Goal: Task Accomplishment & Management: Use online tool/utility

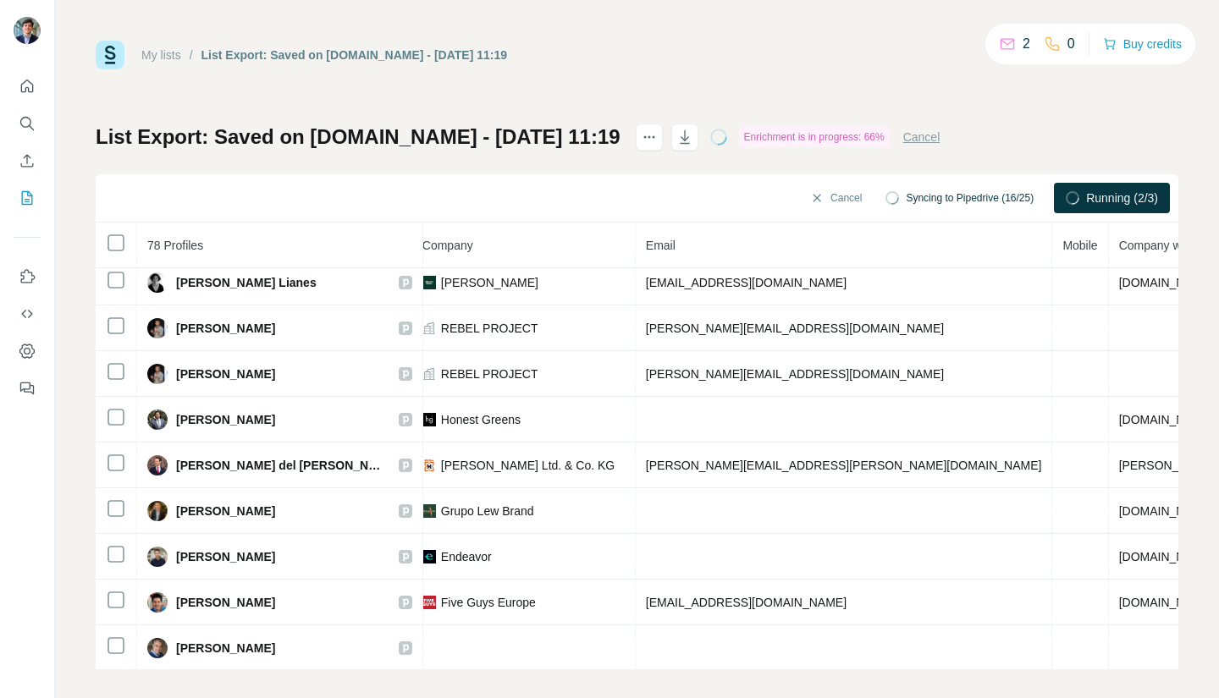
scroll to position [375, 434]
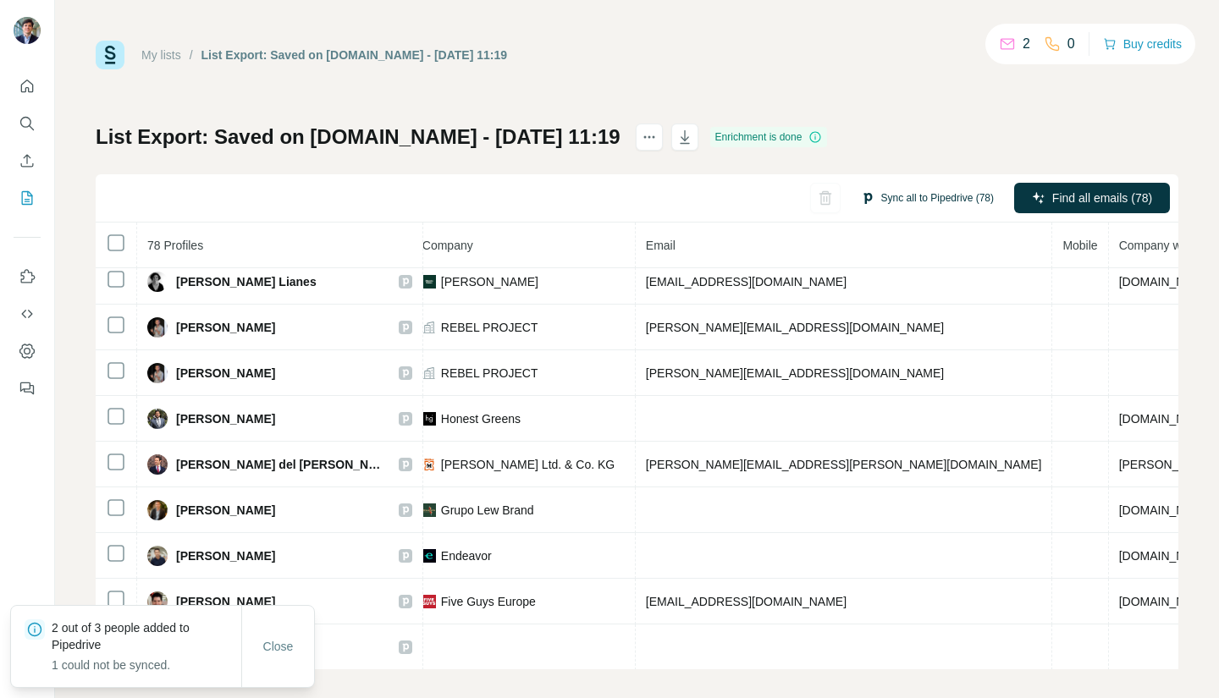
click at [901, 201] on button "Sync all to Pipedrive (78)" at bounding box center [927, 197] width 157 height 25
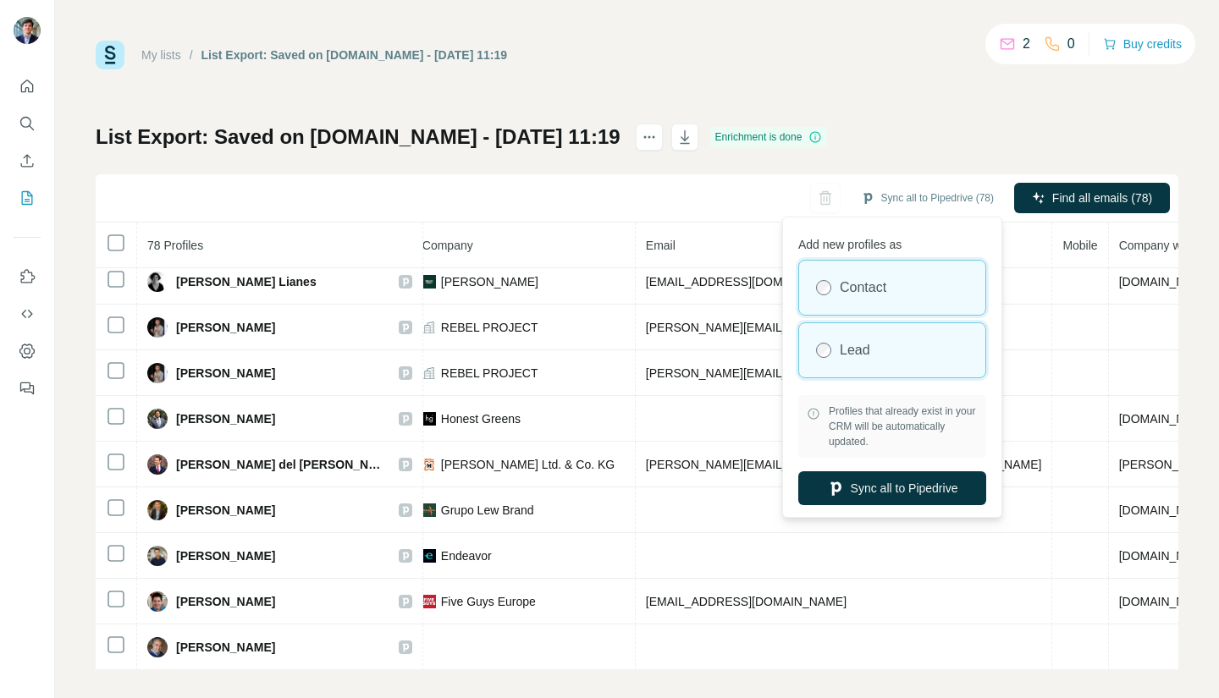
click at [876, 336] on div "Lead" at bounding box center [892, 350] width 186 height 54
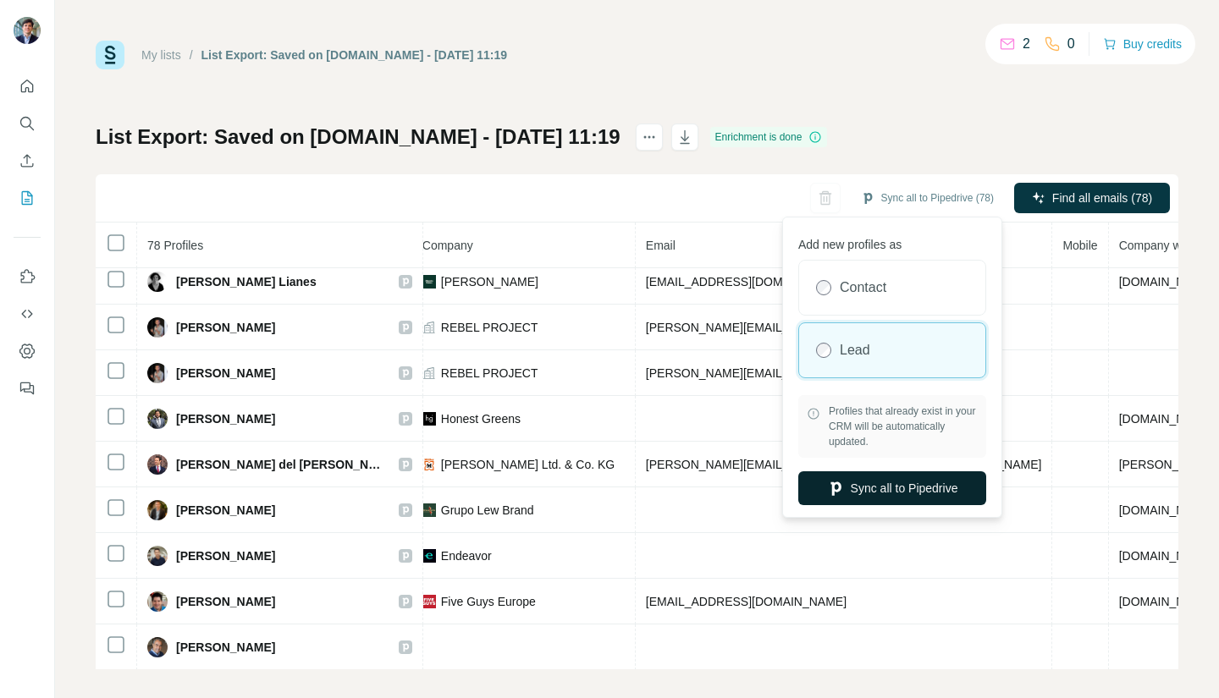
click at [869, 488] on button "Sync all to Pipedrive" at bounding box center [892, 488] width 188 height 34
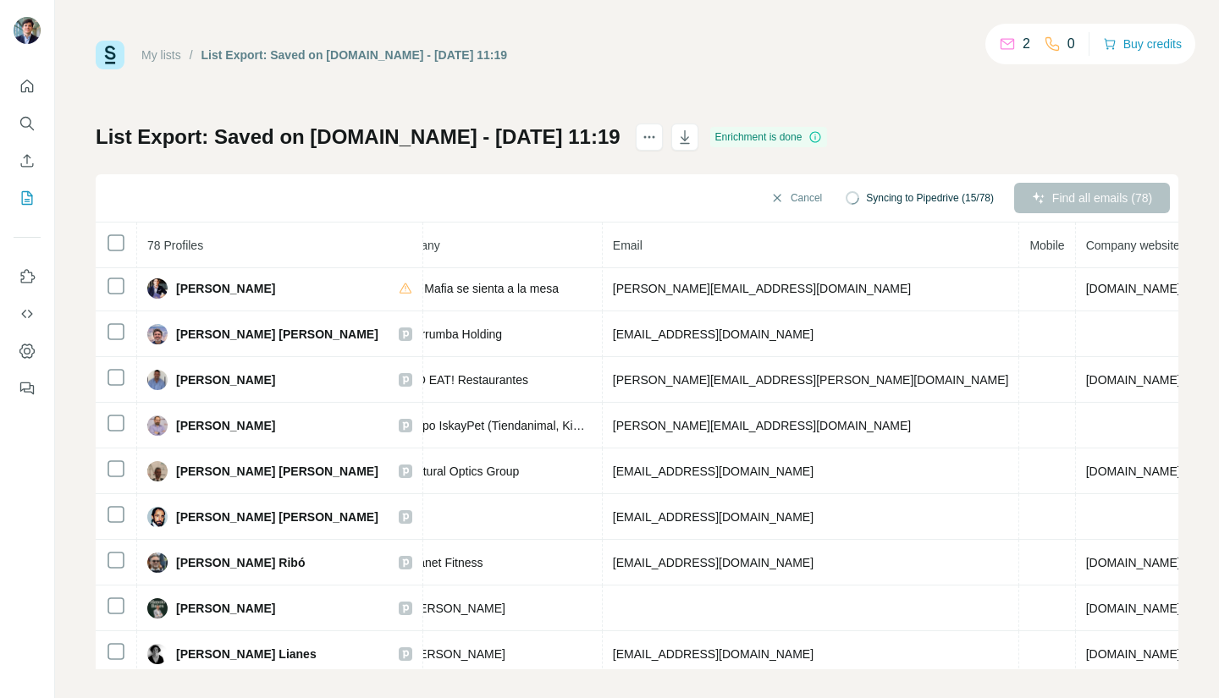
scroll to position [0, 466]
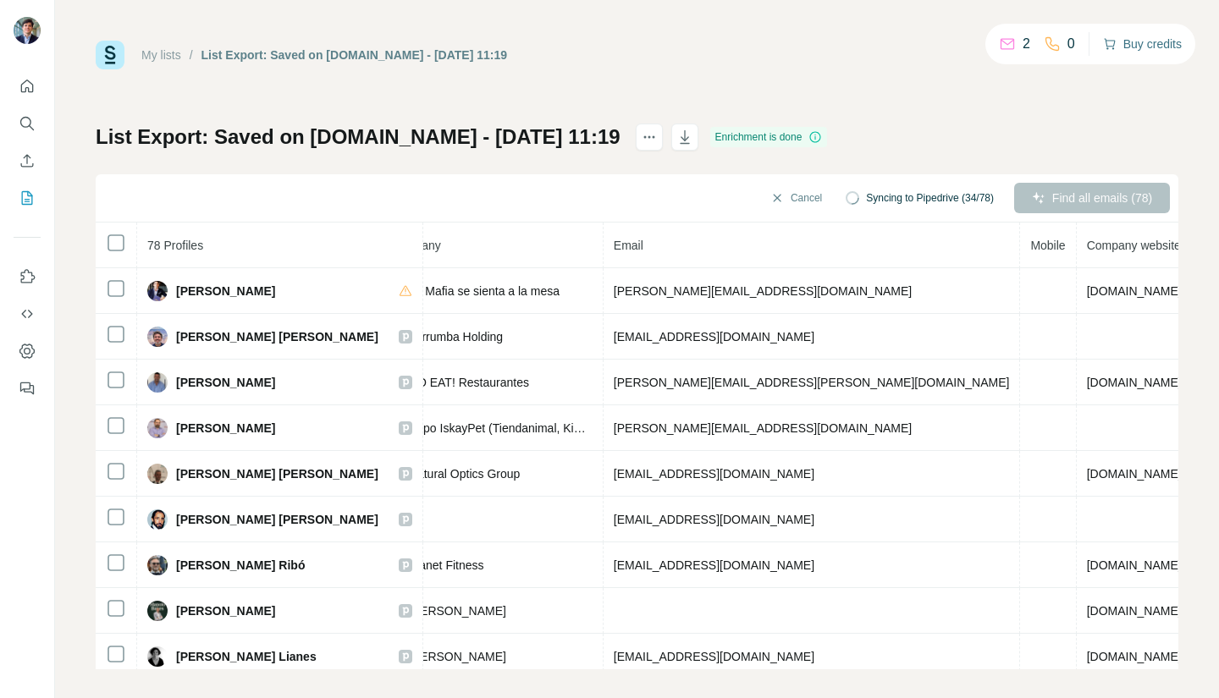
click at [1133, 47] on button "Buy credits" at bounding box center [1142, 44] width 79 height 24
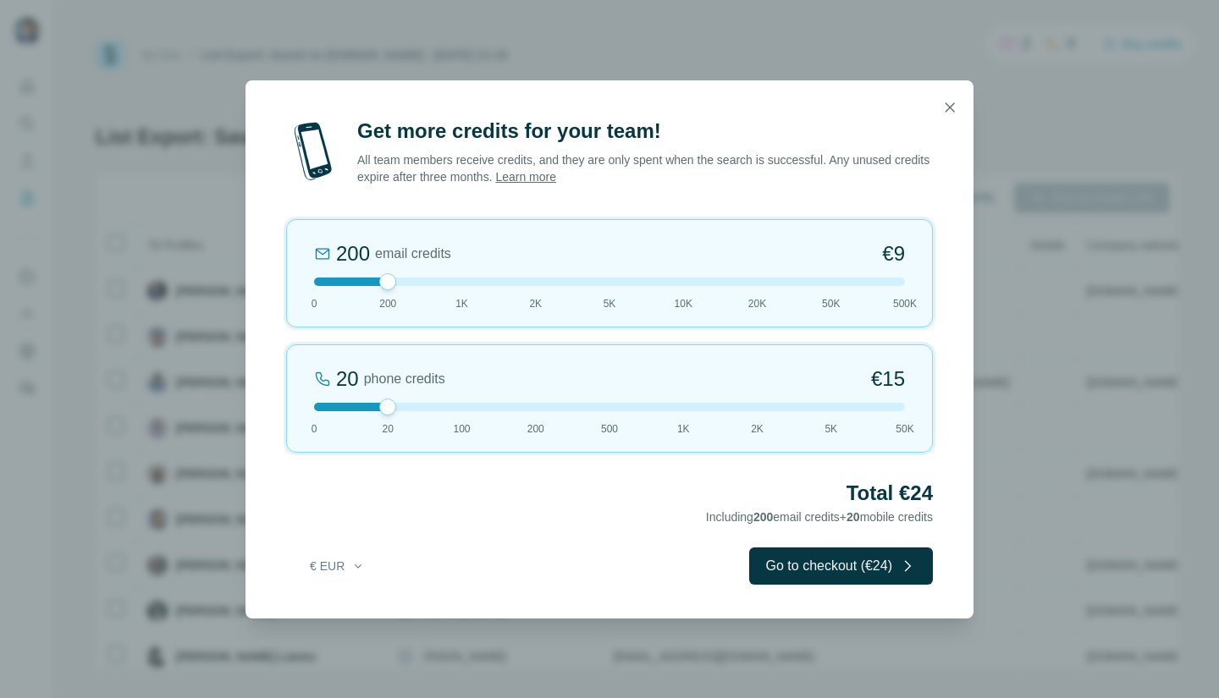
drag, startPoint x: 390, startPoint y: 407, endPoint x: 556, endPoint y: 421, distance: 166.4
click at [556, 421] on div "20 phone credits €[PHONE_NUMBER] 1K 2K 5K 50K" at bounding box center [609, 398] width 647 height 108
drag, startPoint x: 506, startPoint y: 405, endPoint x: 452, endPoint y: 407, distance: 54.2
click at [452, 407] on div at bounding box center [609, 407] width 591 height 8
click at [813, 568] on button "Go to checkout (€81)" at bounding box center [841, 566] width 184 height 37
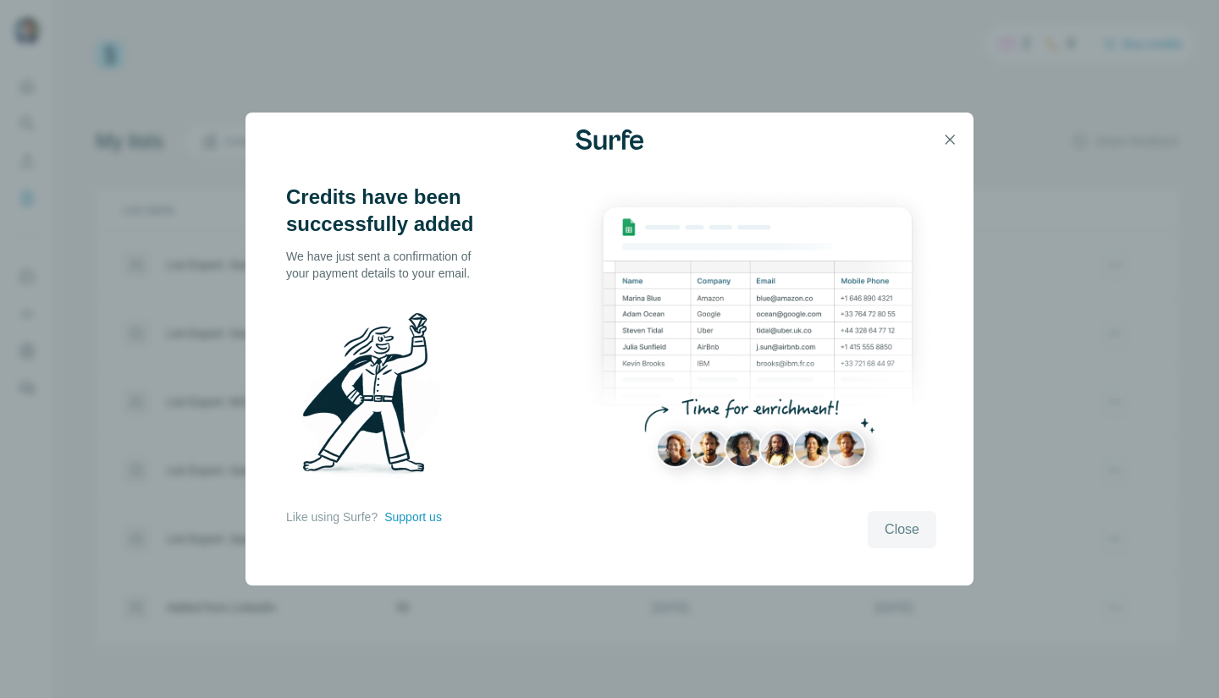
click at [917, 543] on button "Close" at bounding box center [902, 529] width 69 height 37
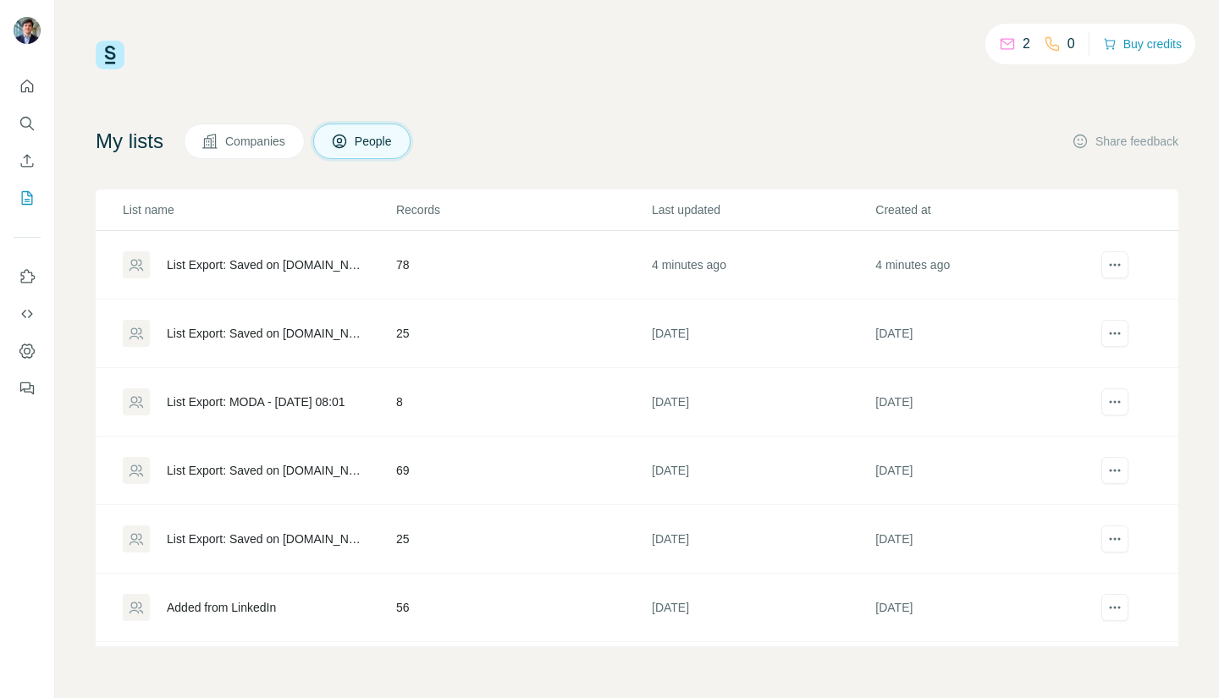
click at [410, 262] on td "78" at bounding box center [523, 265] width 256 height 69
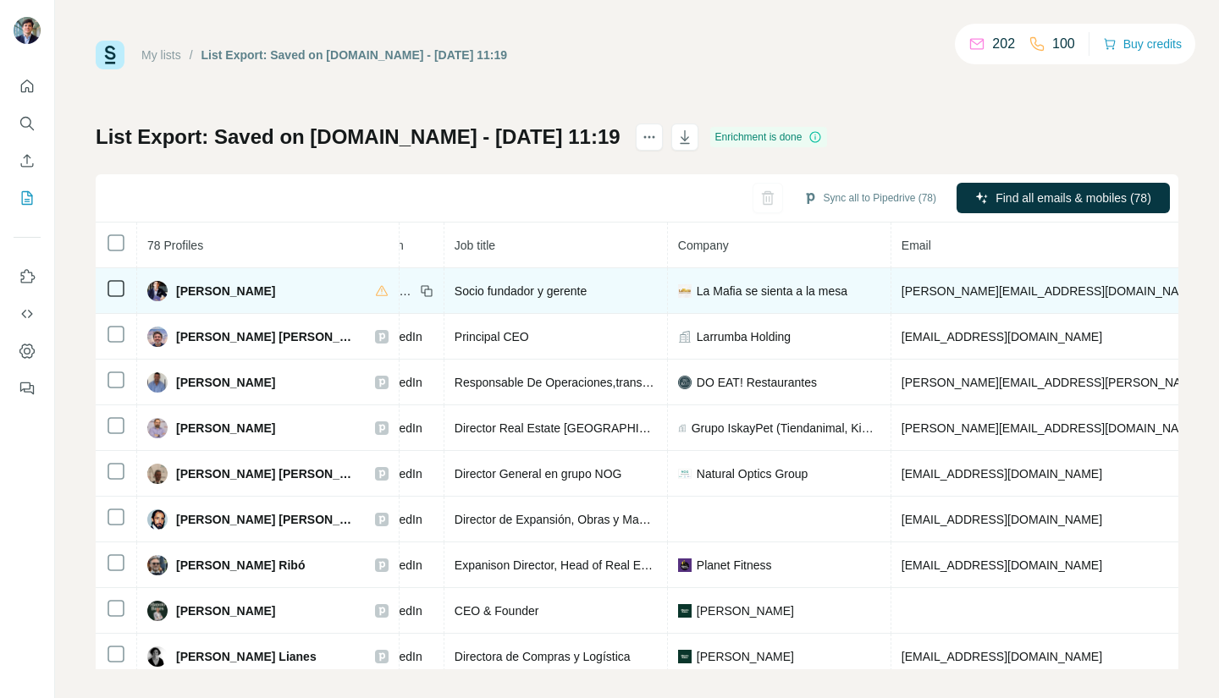
scroll to position [0, 444]
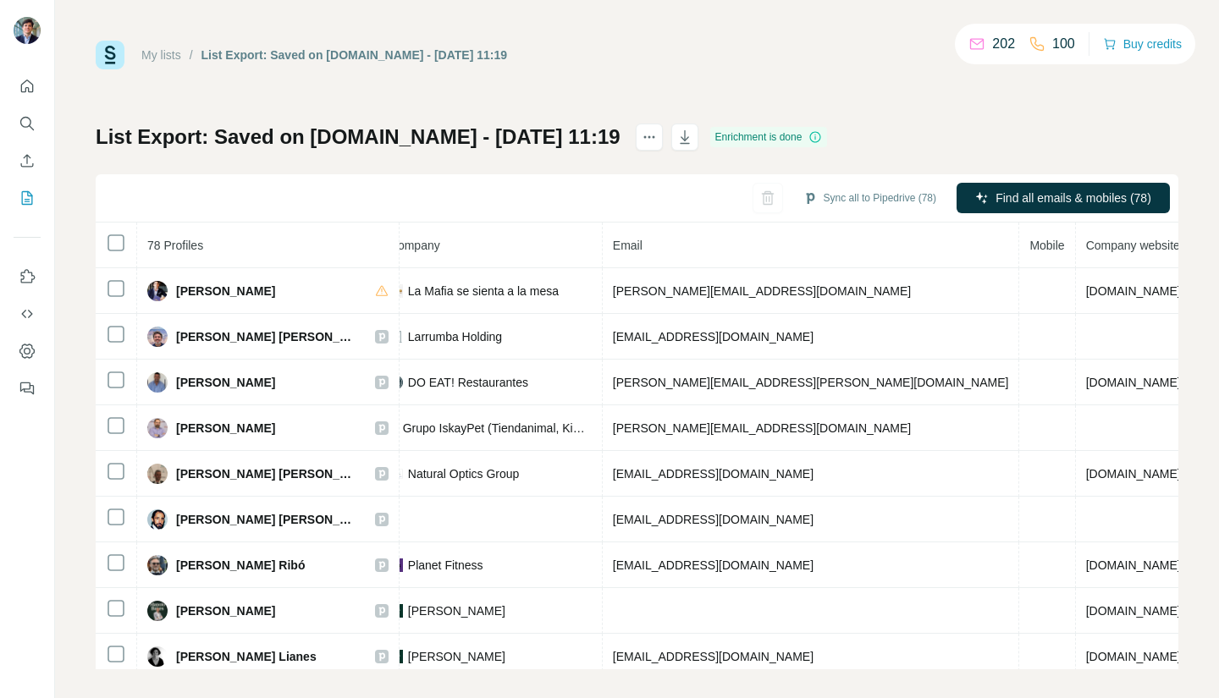
click at [1029, 246] on span "Mobile" at bounding box center [1046, 246] width 35 height 14
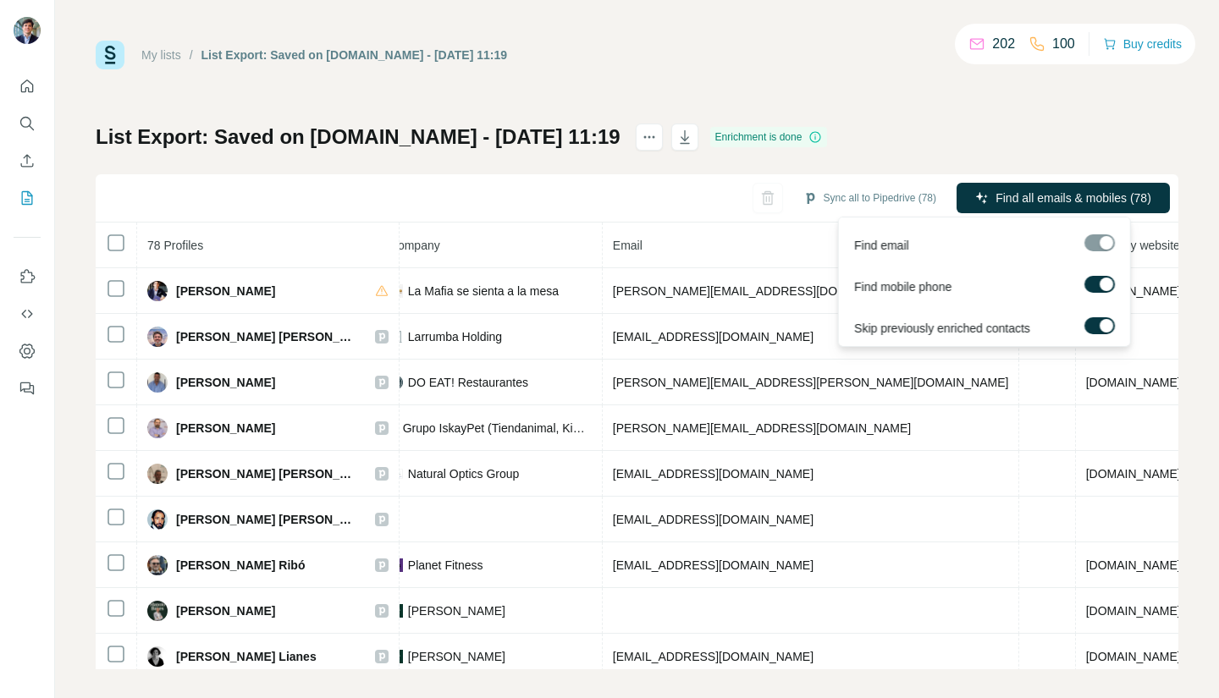
click at [1088, 245] on div at bounding box center [1099, 242] width 30 height 17
click at [1081, 211] on button "Find all emails & mobiles (78)" at bounding box center [1062, 198] width 213 height 30
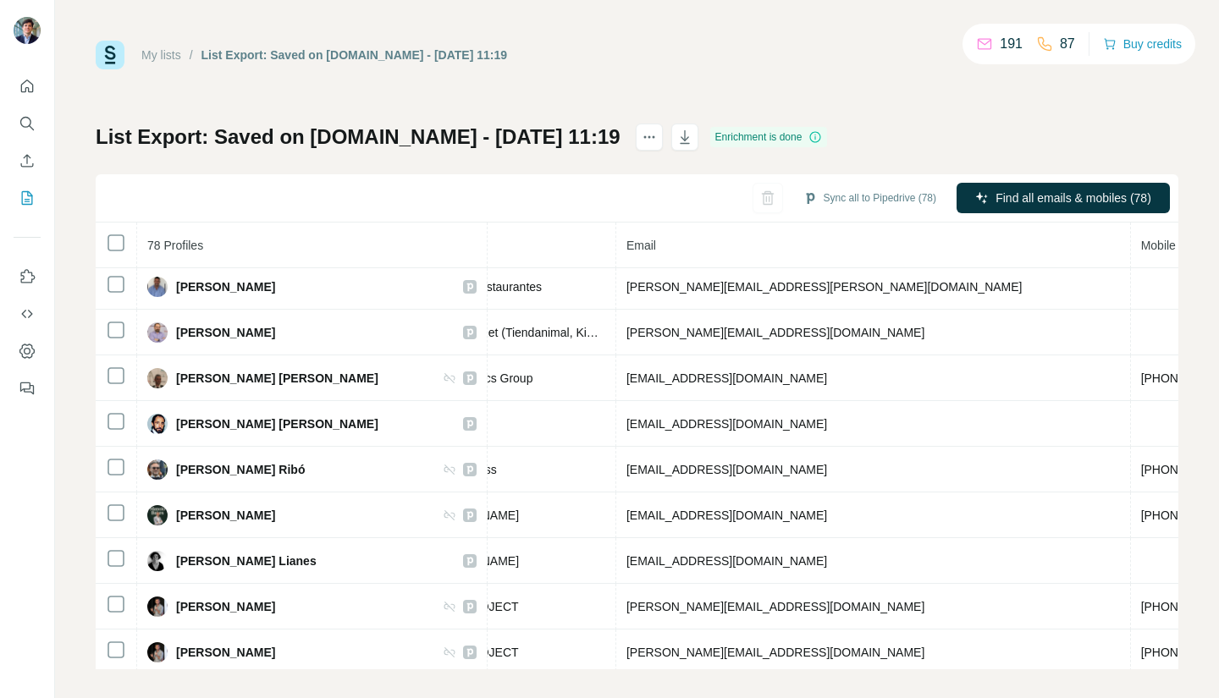
scroll to position [0, 518]
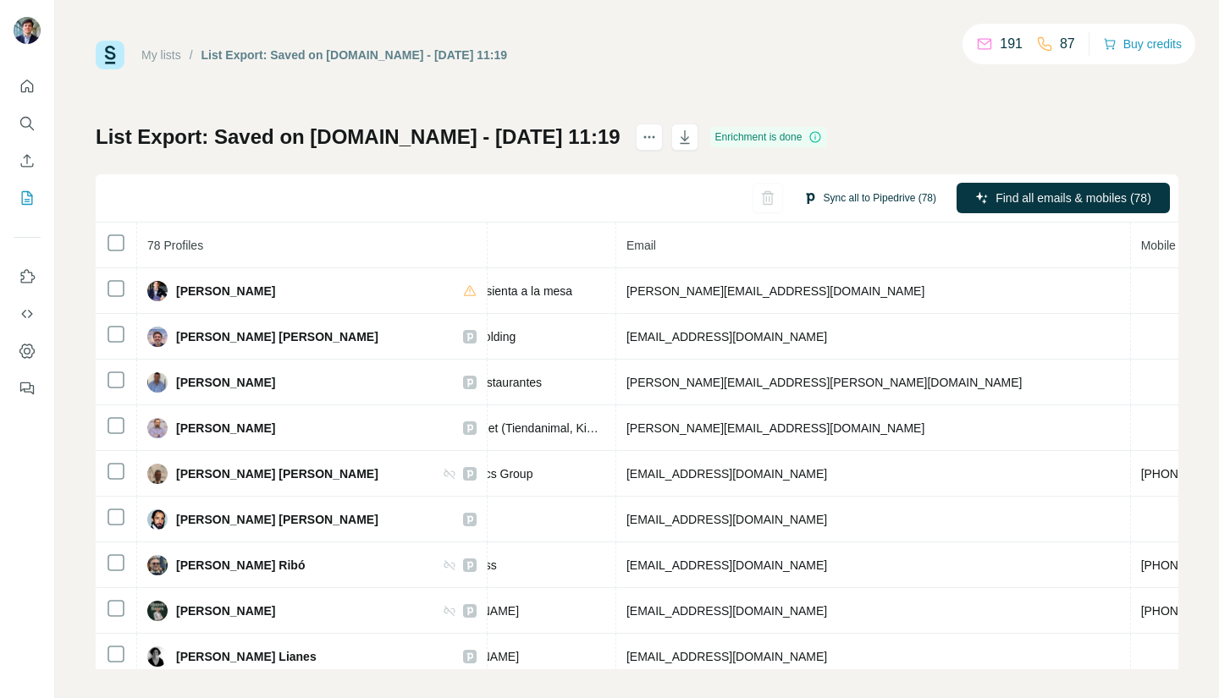
click at [851, 195] on button "Sync all to Pipedrive (78)" at bounding box center [869, 197] width 157 height 25
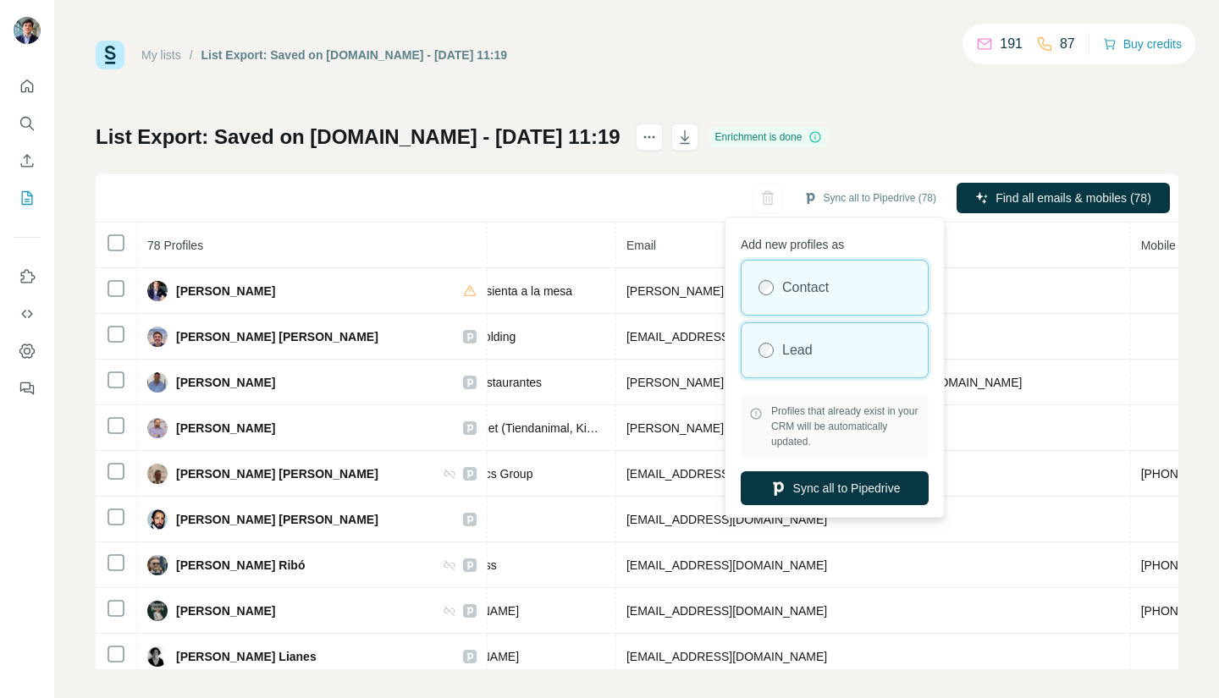
click at [818, 340] on div "Lead" at bounding box center [834, 350] width 186 height 54
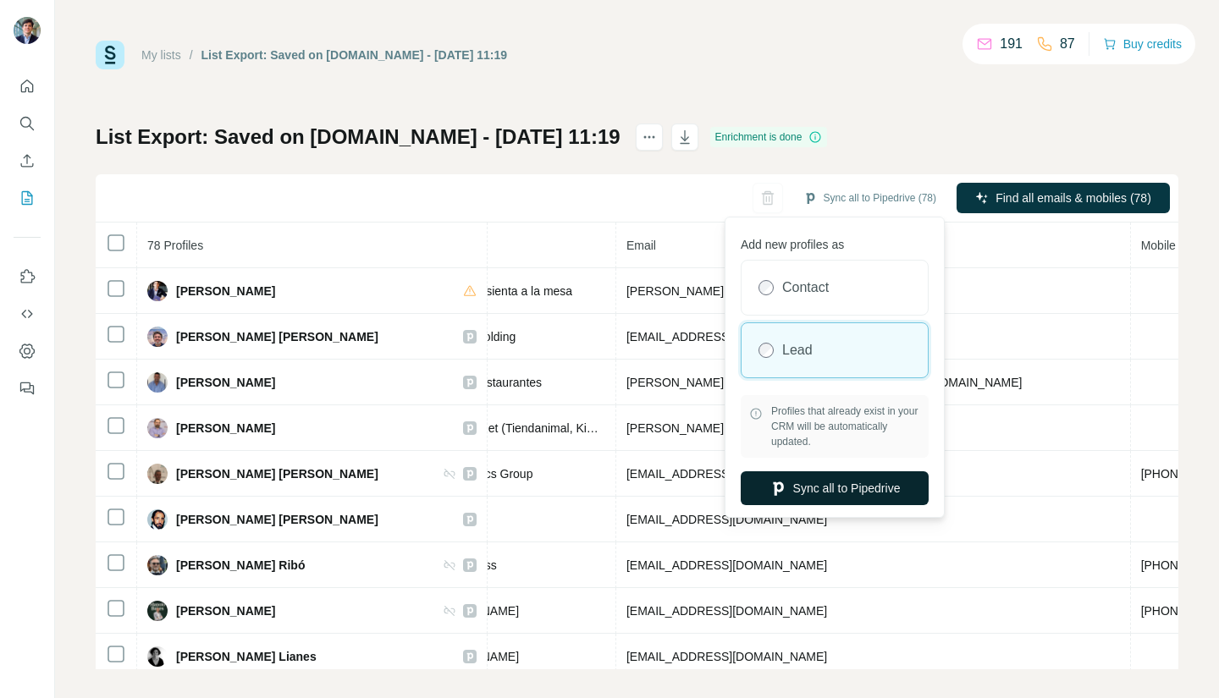
click at [816, 488] on button "Sync all to Pipedrive" at bounding box center [835, 488] width 188 height 34
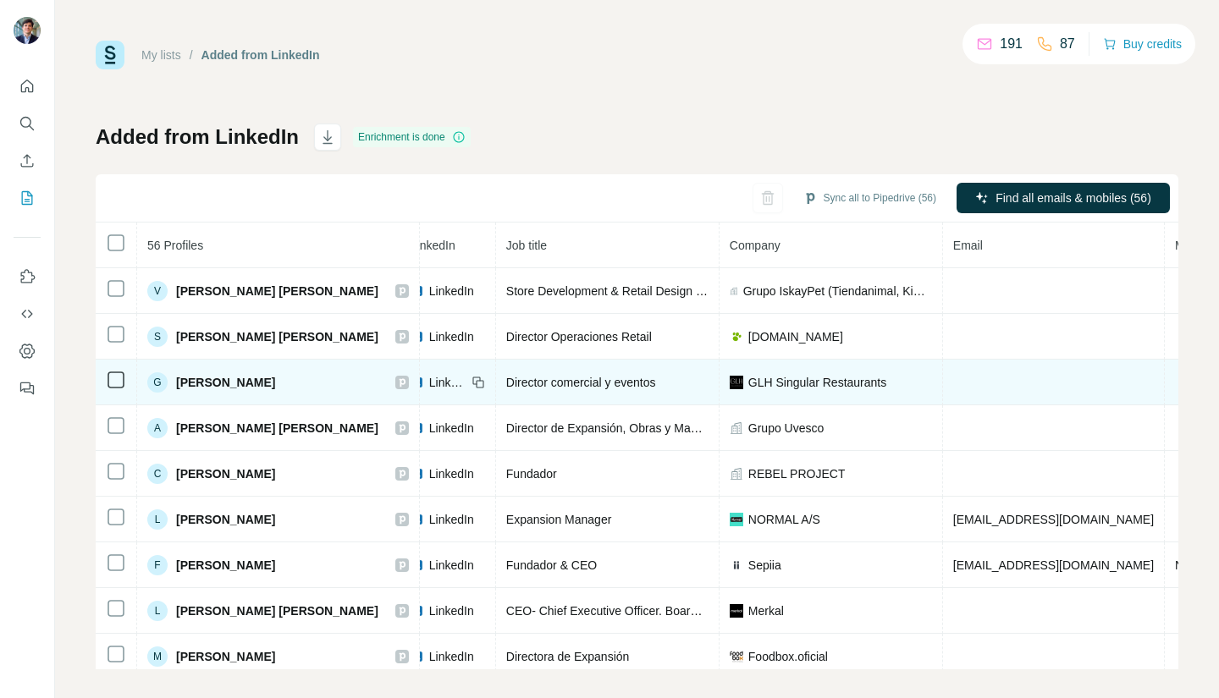
scroll to position [0, 118]
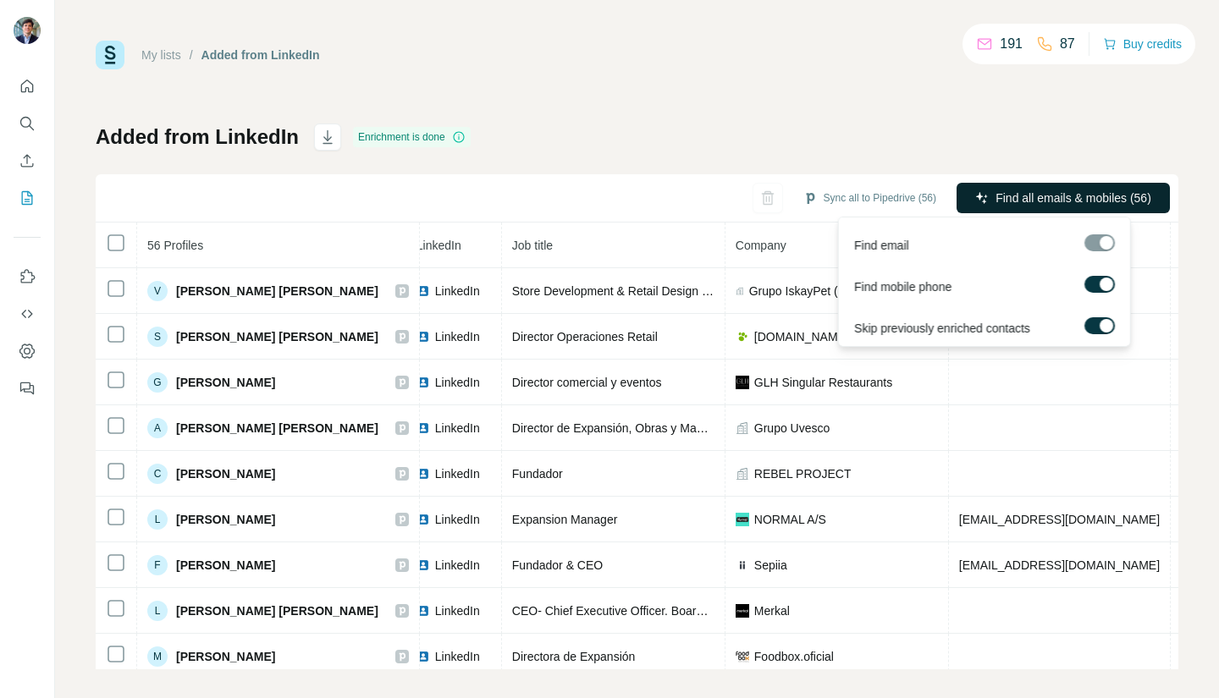
click at [1001, 205] on span "Find all emails & mobiles (56)" at bounding box center [1073, 198] width 156 height 17
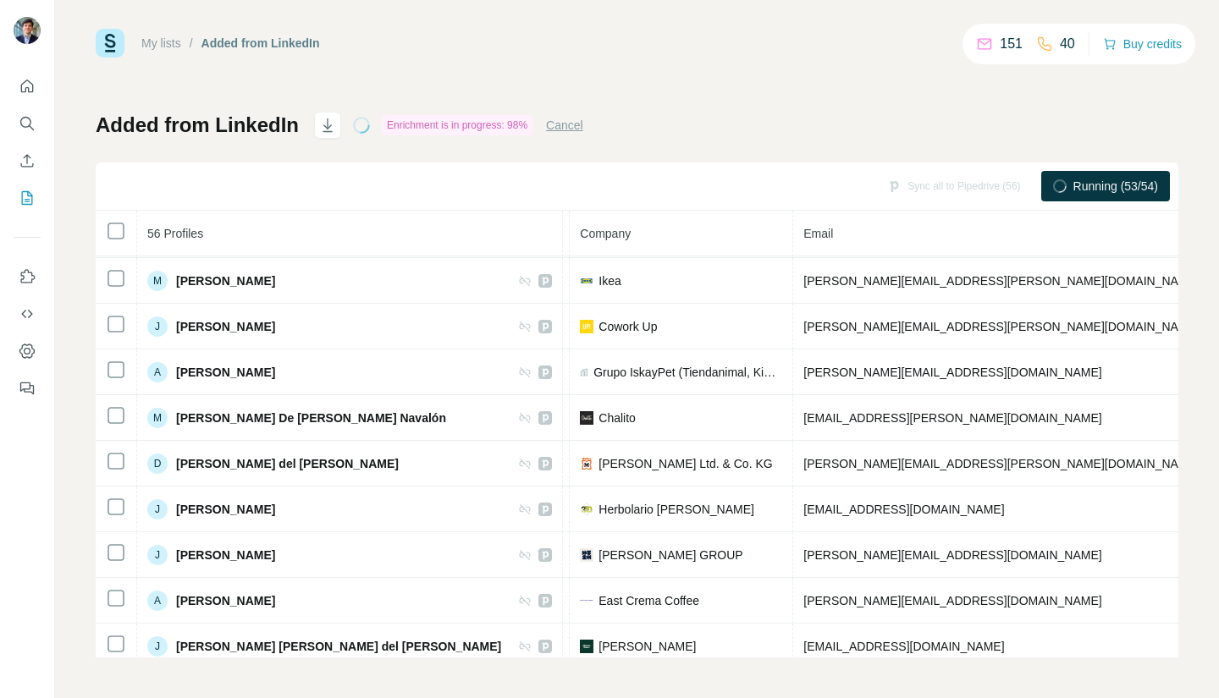
scroll to position [2047, 416]
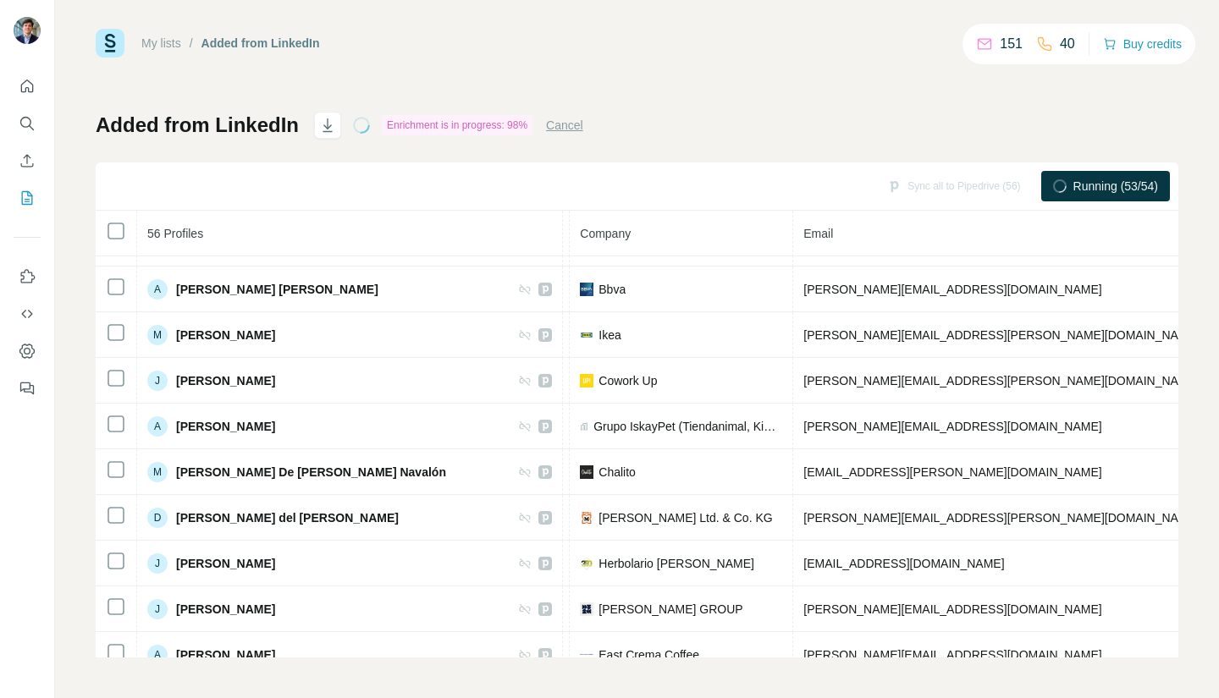
click at [1060, 46] on p "40" at bounding box center [1067, 44] width 15 height 20
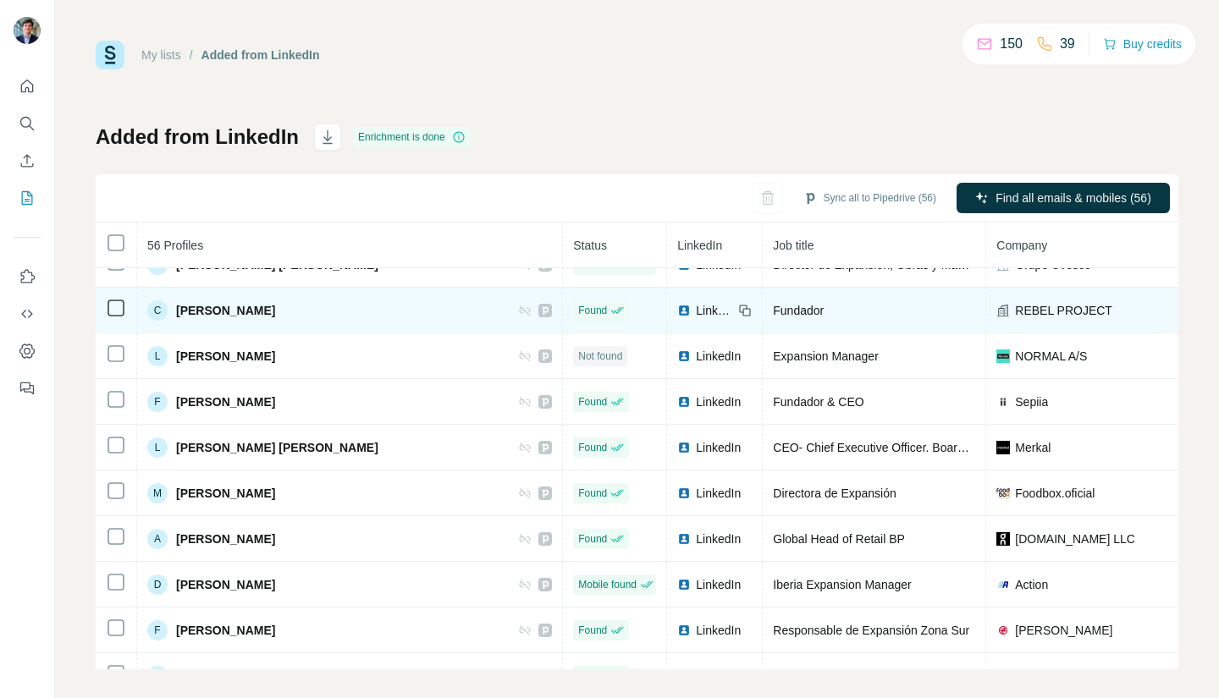
scroll to position [164, 0]
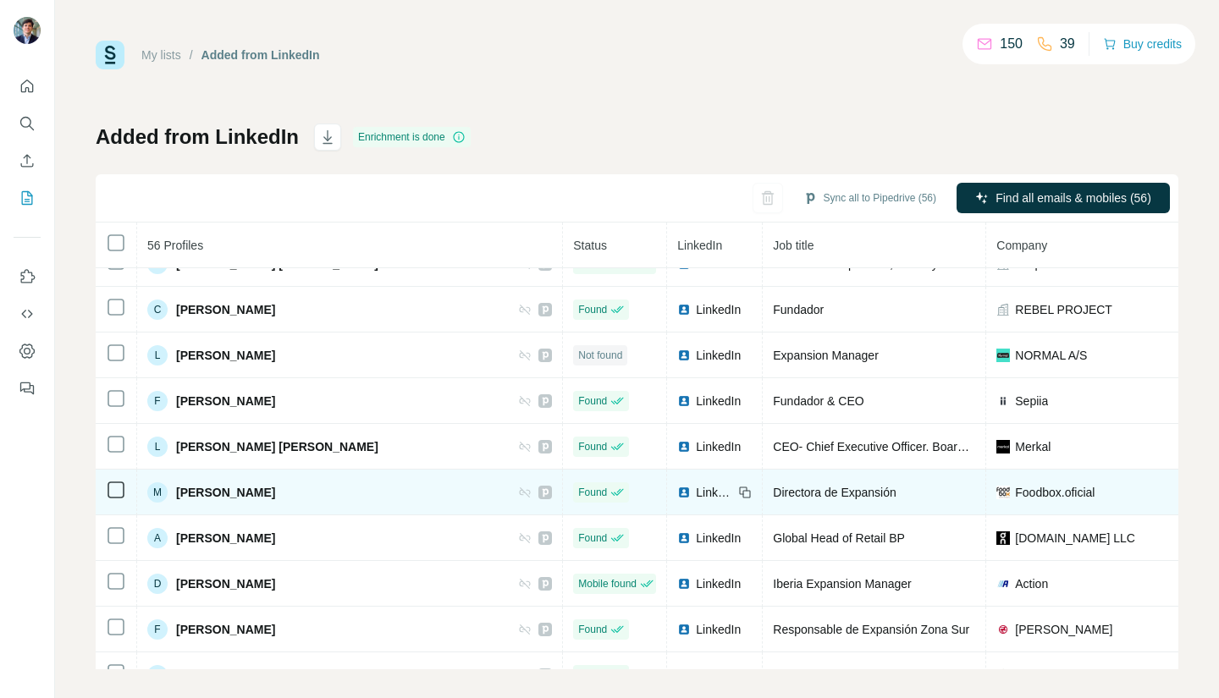
click at [696, 491] on span "LinkedIn" at bounding box center [714, 492] width 37 height 17
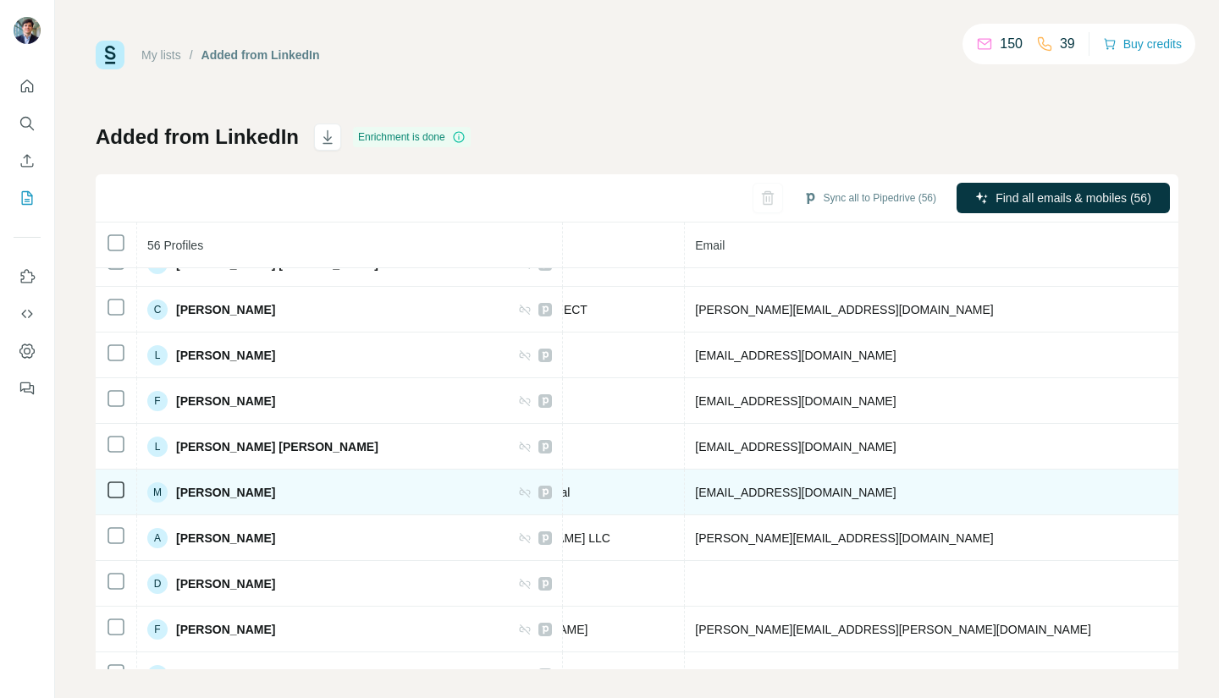
scroll to position [164, 577]
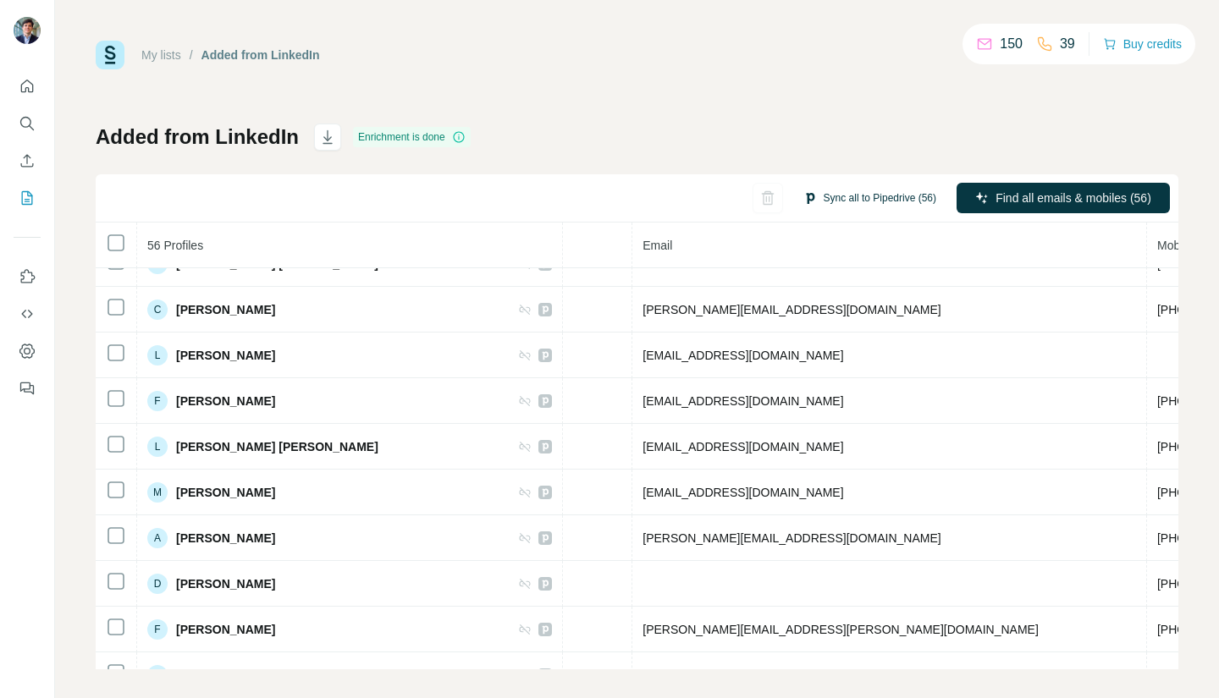
click at [819, 206] on button "Sync all to Pipedrive (56)" at bounding box center [869, 197] width 157 height 25
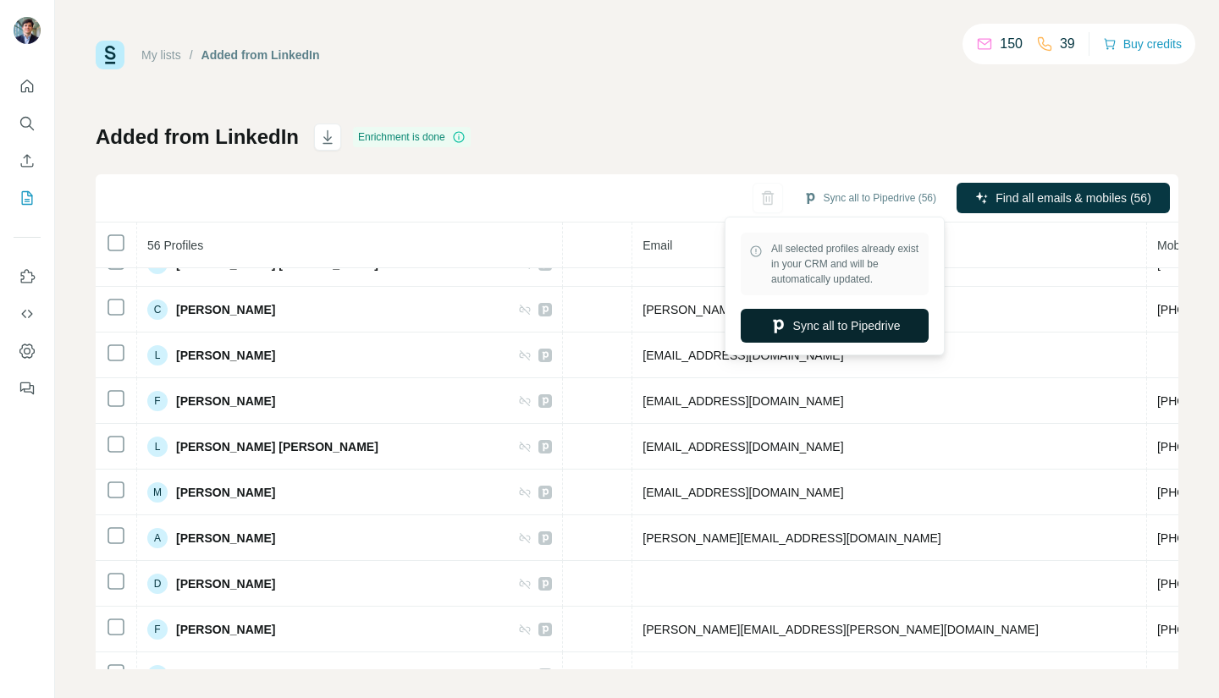
click at [831, 324] on button "Sync all to Pipedrive" at bounding box center [835, 326] width 188 height 34
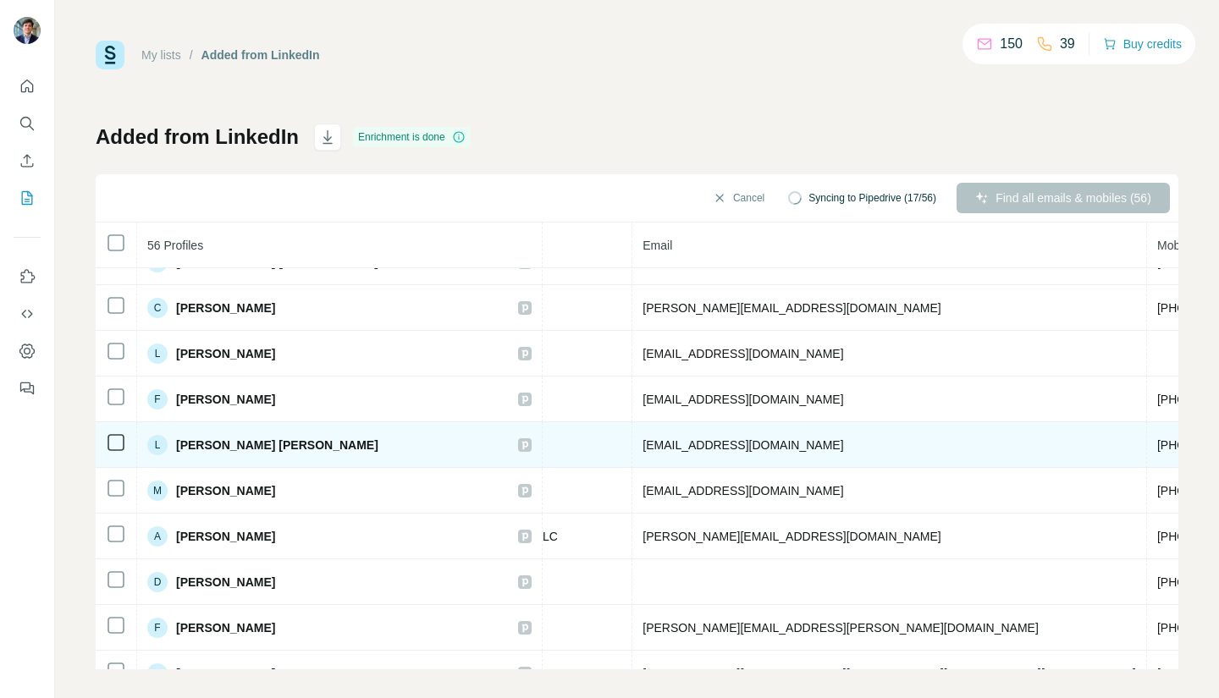
scroll to position [142, 557]
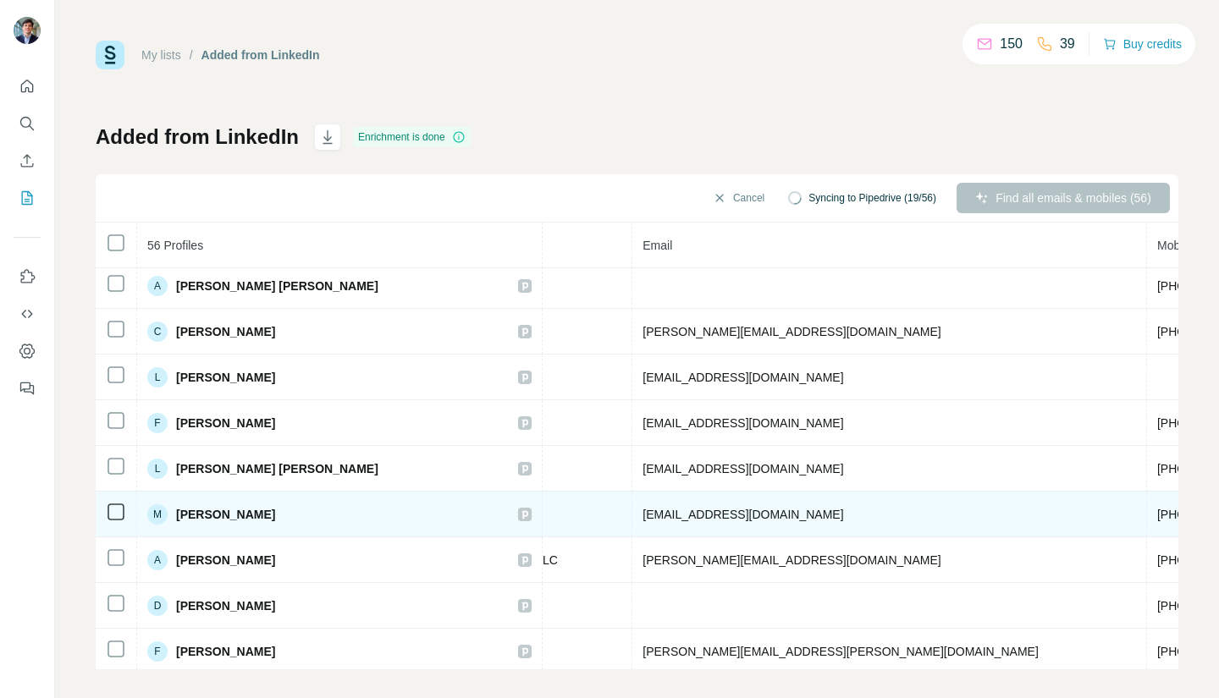
click at [520, 514] on icon at bounding box center [525, 515] width 10 height 14
